Goal: Task Accomplishment & Management: Complete application form

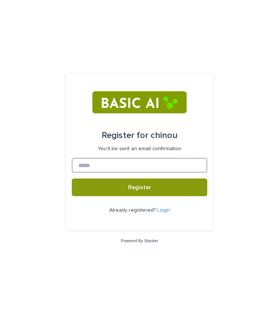
click at [138, 165] on input at bounding box center [140, 165] width 136 height 15
type input "**********"
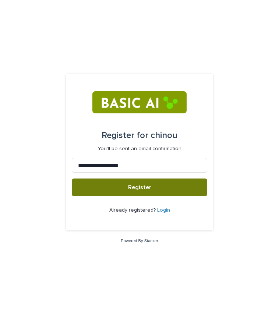
click at [143, 190] on span "Register" at bounding box center [139, 188] width 23 height 6
